Goal: Transaction & Acquisition: Obtain resource

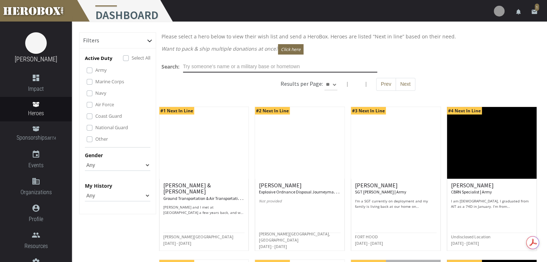
click at [242, 66] on input "text" at bounding box center [280, 67] width 194 height 12
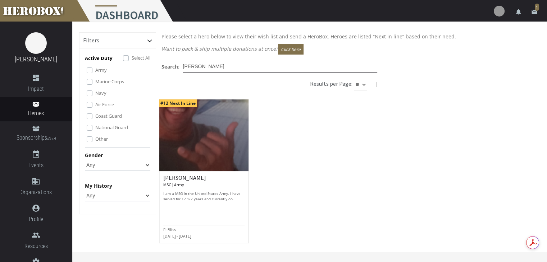
type input "[PERSON_NAME]"
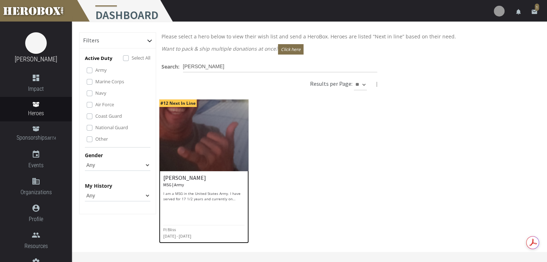
click at [187, 146] on img at bounding box center [204, 136] width 90 height 72
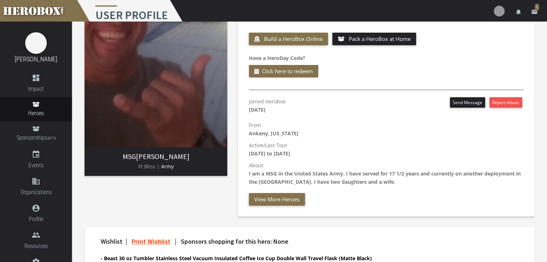
scroll to position [72, 0]
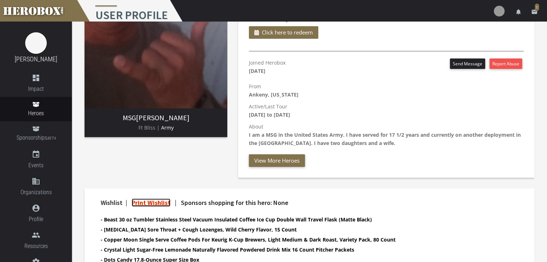
click at [169, 202] on link "Print Wishlist" at bounding box center [151, 203] width 39 height 8
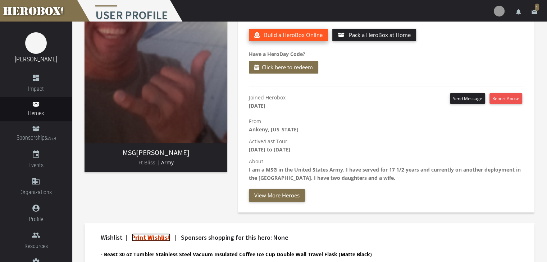
scroll to position [0, 0]
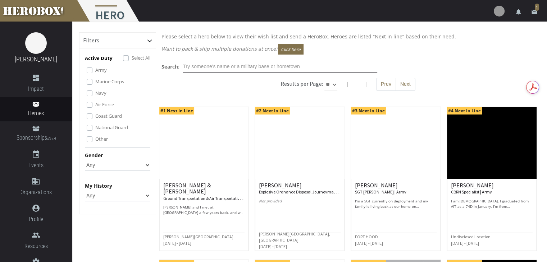
click at [197, 64] on input "text" at bounding box center [280, 67] width 194 height 12
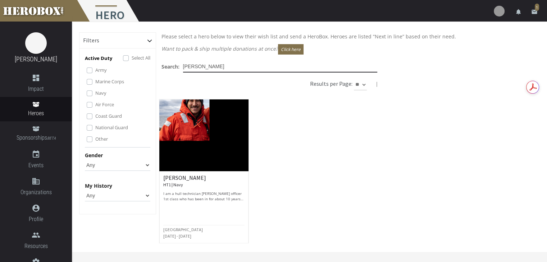
type input "[PERSON_NAME]"
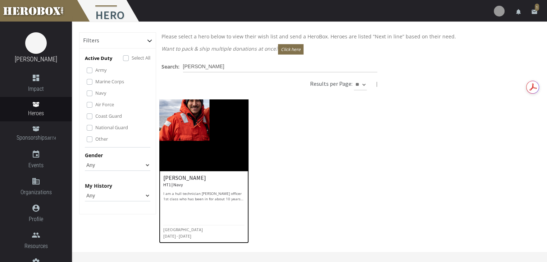
click at [199, 115] on img at bounding box center [204, 136] width 90 height 72
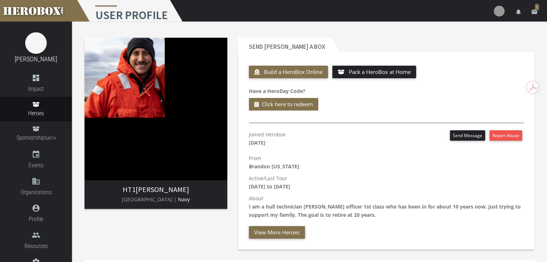
scroll to position [72, 0]
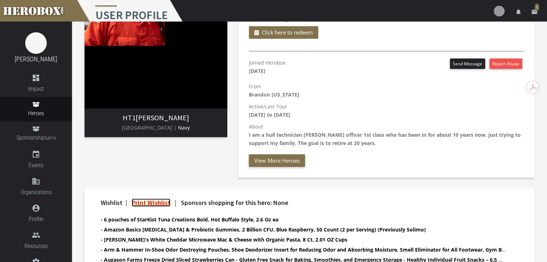
click at [159, 203] on link "Print Wishlist" at bounding box center [151, 203] width 39 height 8
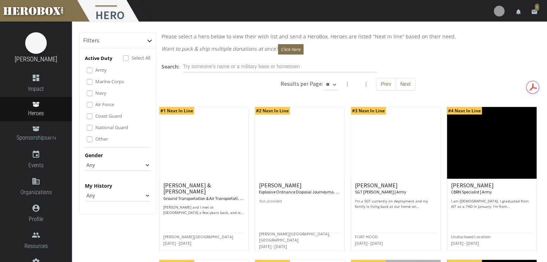
click at [251, 49] on p "Want to pack & ship multiple donations at once? Click here" at bounding box center [347, 49] width 373 height 10
click at [243, 69] on input "text" at bounding box center [280, 67] width 194 height 12
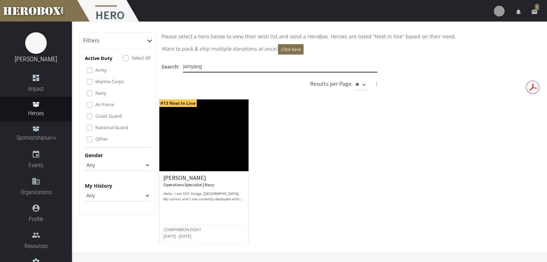
type input "jamyang"
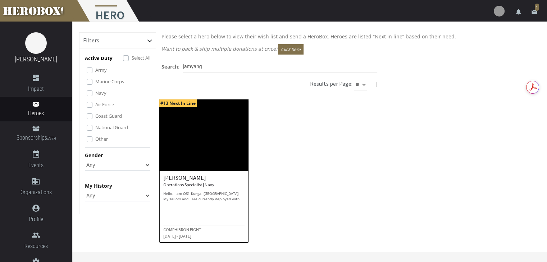
click at [193, 137] on img at bounding box center [204, 136] width 90 height 72
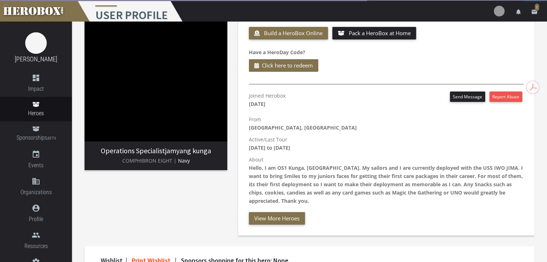
scroll to position [72, 0]
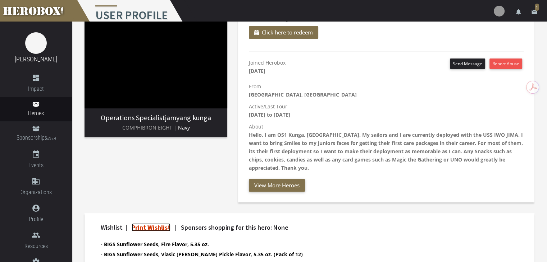
click at [144, 227] on link "Print Wishlist" at bounding box center [151, 228] width 39 height 8
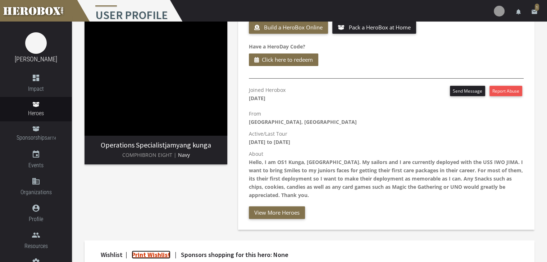
scroll to position [0, 0]
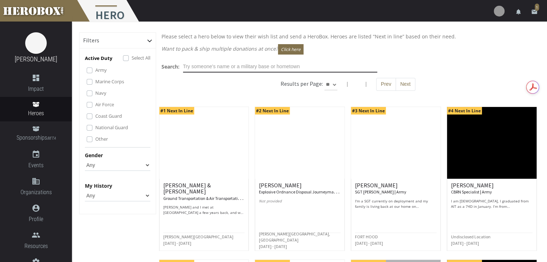
click at [240, 63] on input "text" at bounding box center [280, 67] width 194 height 12
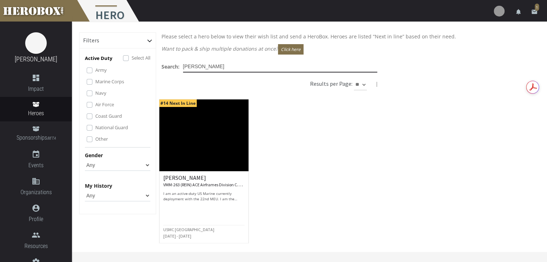
type input "[PERSON_NAME]"
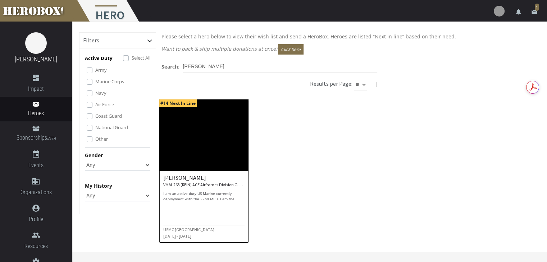
click at [170, 152] on img at bounding box center [204, 136] width 90 height 72
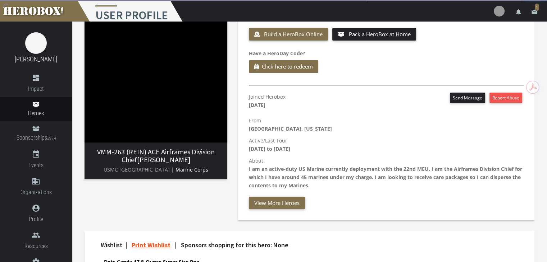
scroll to position [72, 0]
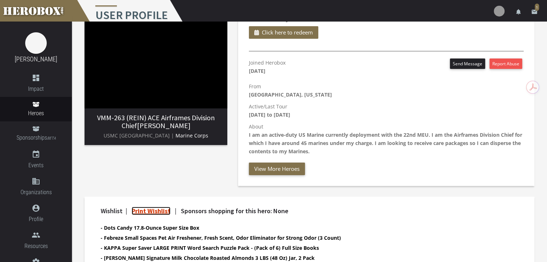
click at [170, 213] on link "Print Wishlist" at bounding box center [151, 211] width 39 height 8
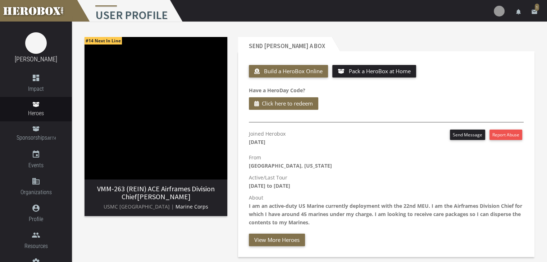
scroll to position [0, 0]
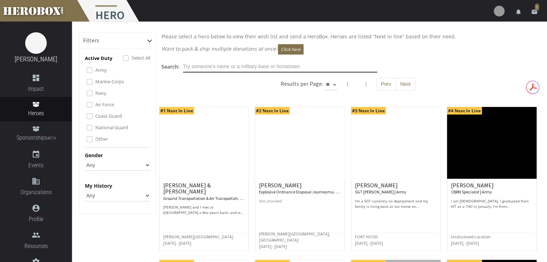
click at [196, 61] on input "text" at bounding box center [280, 67] width 194 height 12
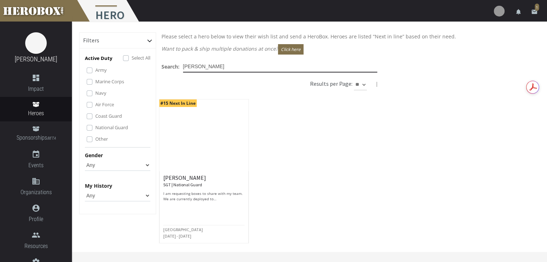
type input "[PERSON_NAME]"
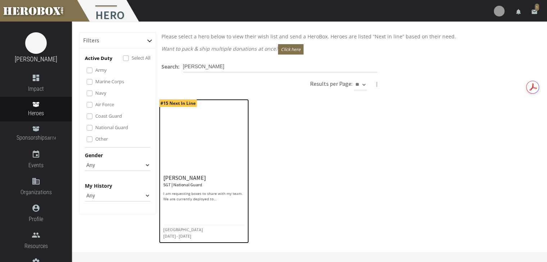
click at [182, 128] on img at bounding box center [204, 136] width 90 height 72
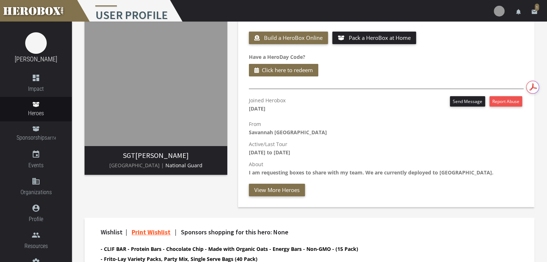
scroll to position [72, 0]
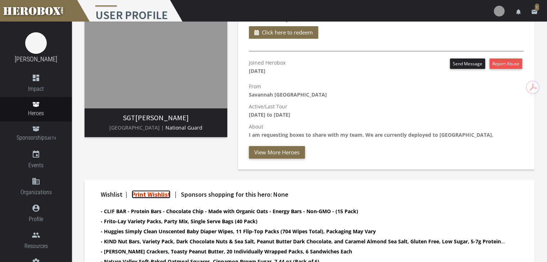
click at [137, 196] on link "Print Wishlist" at bounding box center [151, 195] width 39 height 8
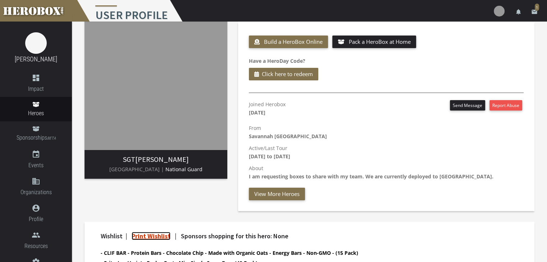
scroll to position [0, 0]
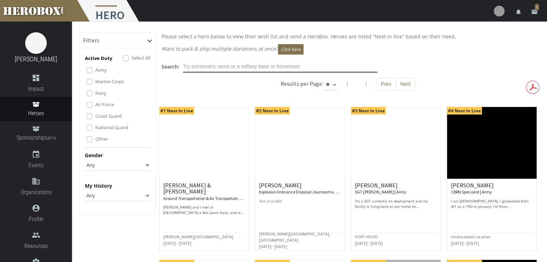
click at [212, 68] on input "text" at bounding box center [280, 67] width 194 height 12
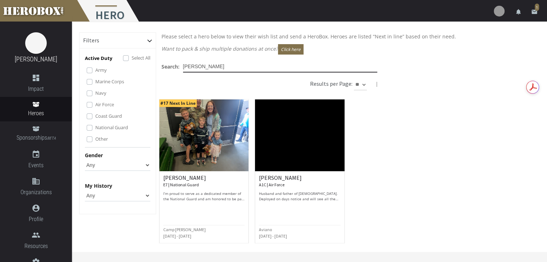
type input "[PERSON_NAME]"
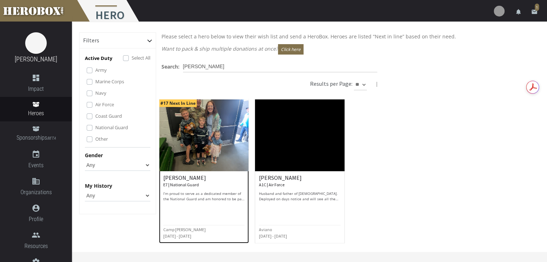
click at [231, 146] on img at bounding box center [204, 136] width 90 height 72
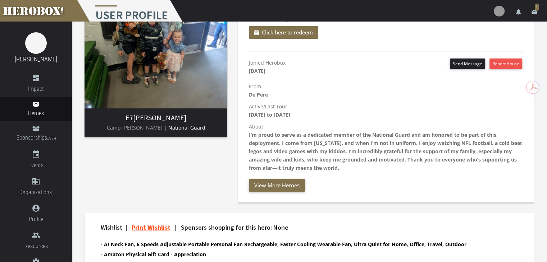
scroll to position [144, 0]
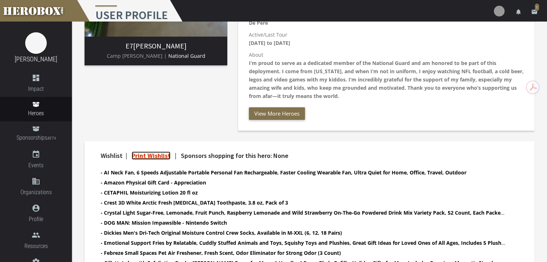
click at [163, 158] on link "Print Wishlist" at bounding box center [151, 156] width 39 height 8
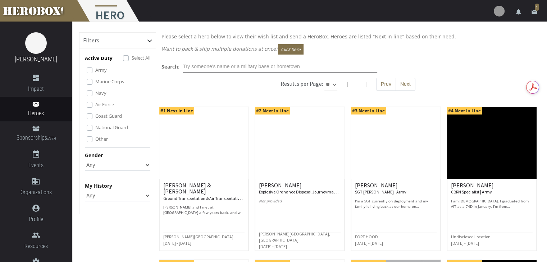
click at [198, 71] on input "text" at bounding box center [280, 67] width 194 height 12
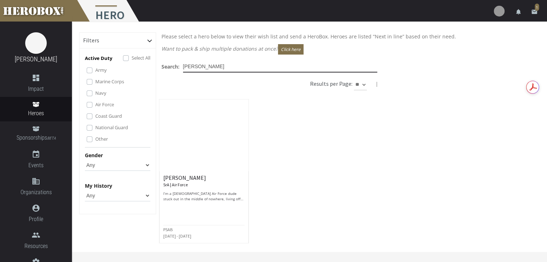
type input "[PERSON_NAME]"
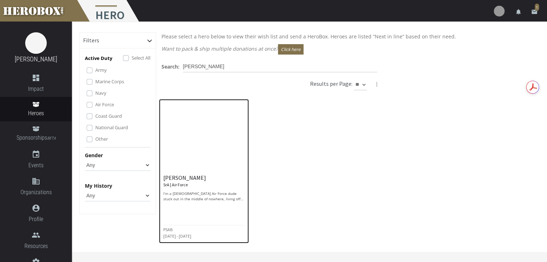
click at [201, 186] on h6 "[PERSON_NAME] SrA | Air Force" at bounding box center [204, 181] width 82 height 13
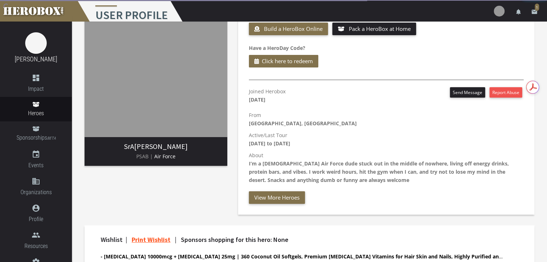
scroll to position [72, 0]
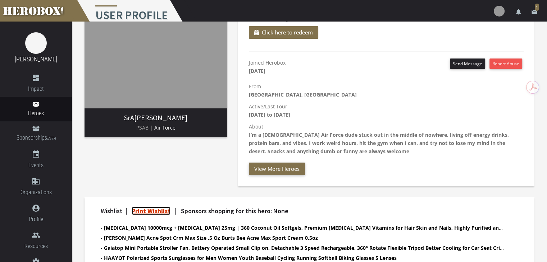
click at [143, 212] on link "Print Wishlist" at bounding box center [151, 211] width 39 height 8
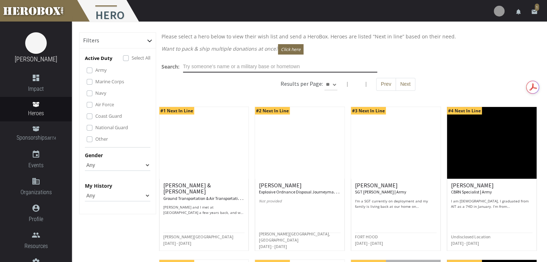
click at [198, 65] on input "text" at bounding box center [280, 67] width 194 height 12
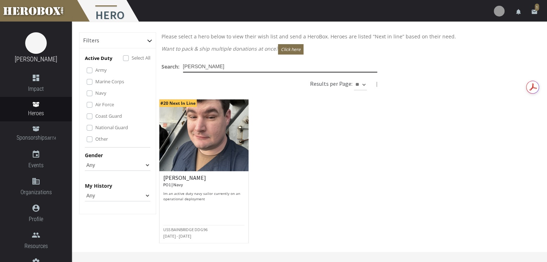
type input "[PERSON_NAME]"
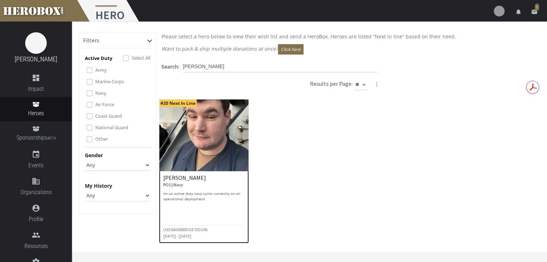
click at [207, 183] on h6 "[PERSON_NAME] PO1 | Navy" at bounding box center [204, 181] width 82 height 13
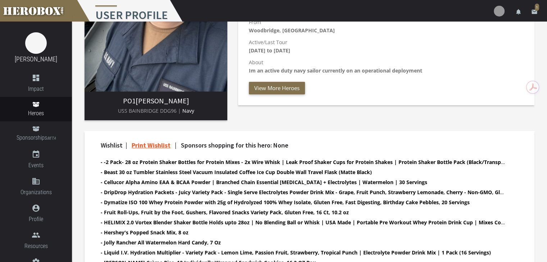
scroll to position [144, 0]
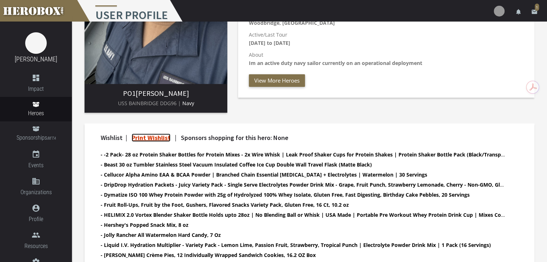
click at [141, 138] on link "Print Wishlist" at bounding box center [151, 138] width 39 height 8
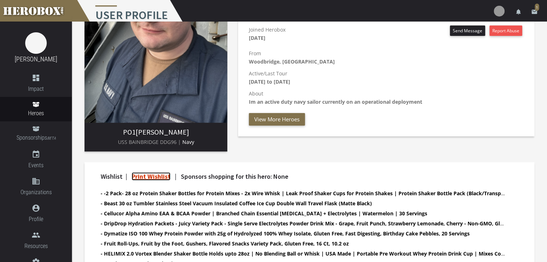
scroll to position [108, 0]
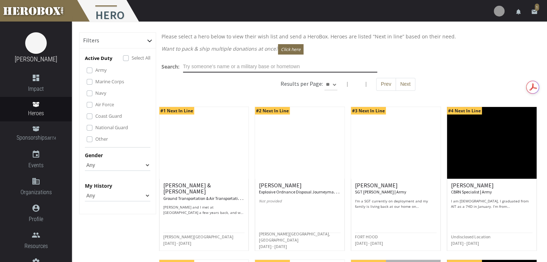
click at [201, 68] on input "text" at bounding box center [280, 67] width 194 height 12
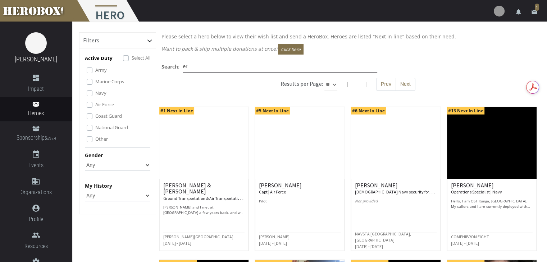
type input "e"
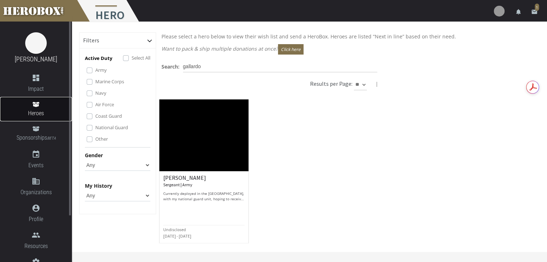
click at [39, 113] on span "Heroes" at bounding box center [36, 113] width 72 height 9
click at [35, 105] on icon at bounding box center [35, 104] width 7 height 5
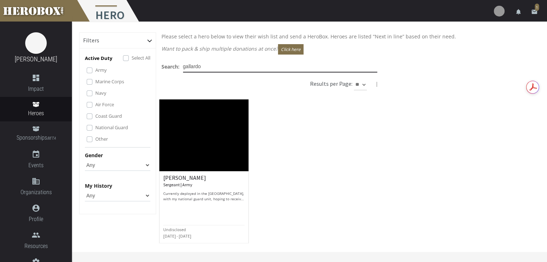
drag, startPoint x: 220, startPoint y: 69, endPoint x: 192, endPoint y: 71, distance: 27.7
click at [192, 71] on input "gallardo" at bounding box center [280, 67] width 194 height 12
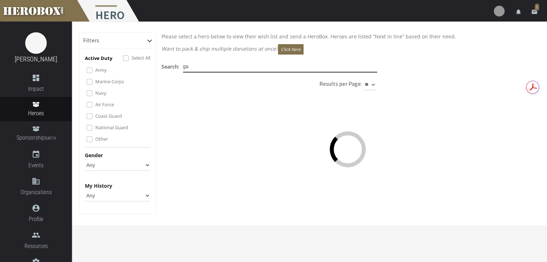
type input "g"
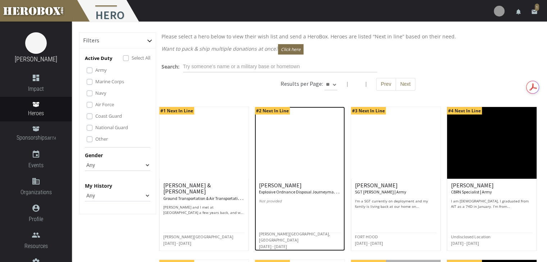
click at [291, 196] on div "[PERSON_NAME] Explosive Ordnance Disposal Journeyman | Air Force Not provided" at bounding box center [300, 196] width 82 height 27
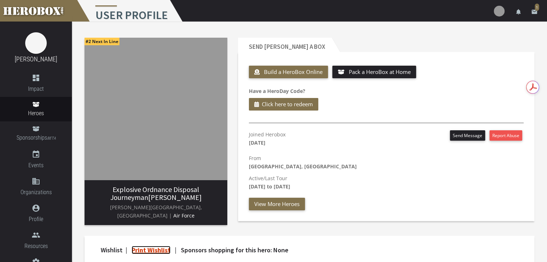
click at [164, 247] on link "Print Wishlist" at bounding box center [151, 250] width 39 height 8
